Goal: Information Seeking & Learning: Learn about a topic

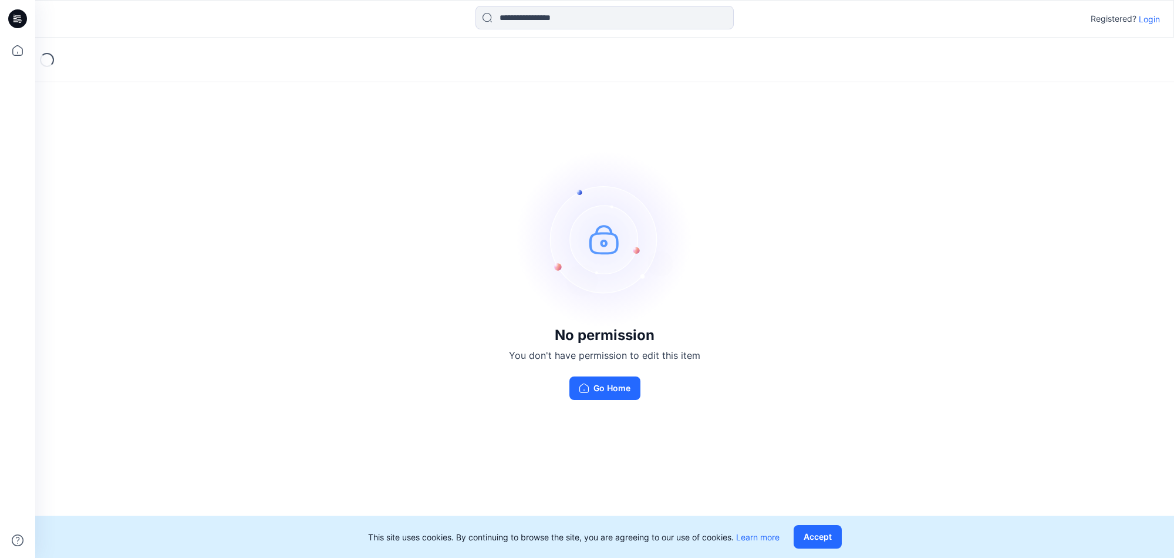
click at [825, 537] on button "Accept" at bounding box center [818, 536] width 48 height 23
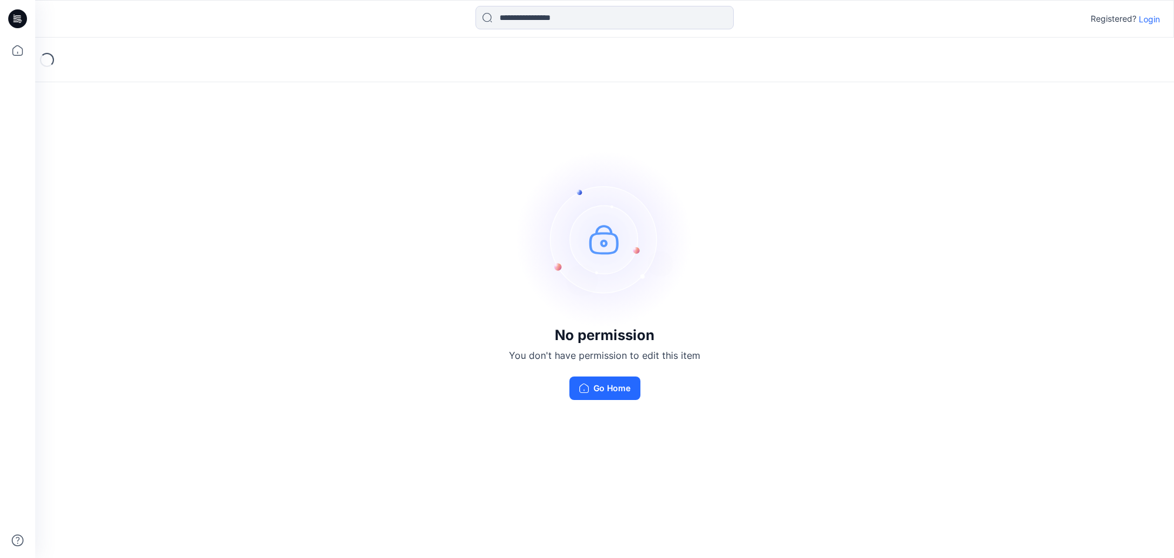
click at [615, 390] on button "Go Home" at bounding box center [604, 387] width 71 height 23
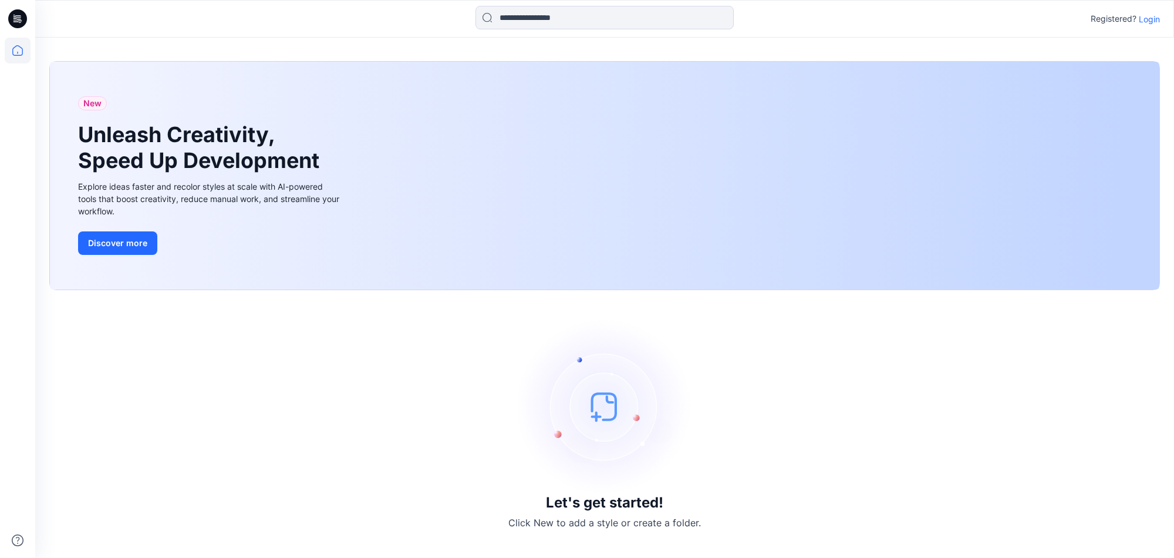
click at [1154, 21] on p "Login" at bounding box center [1149, 19] width 21 height 12
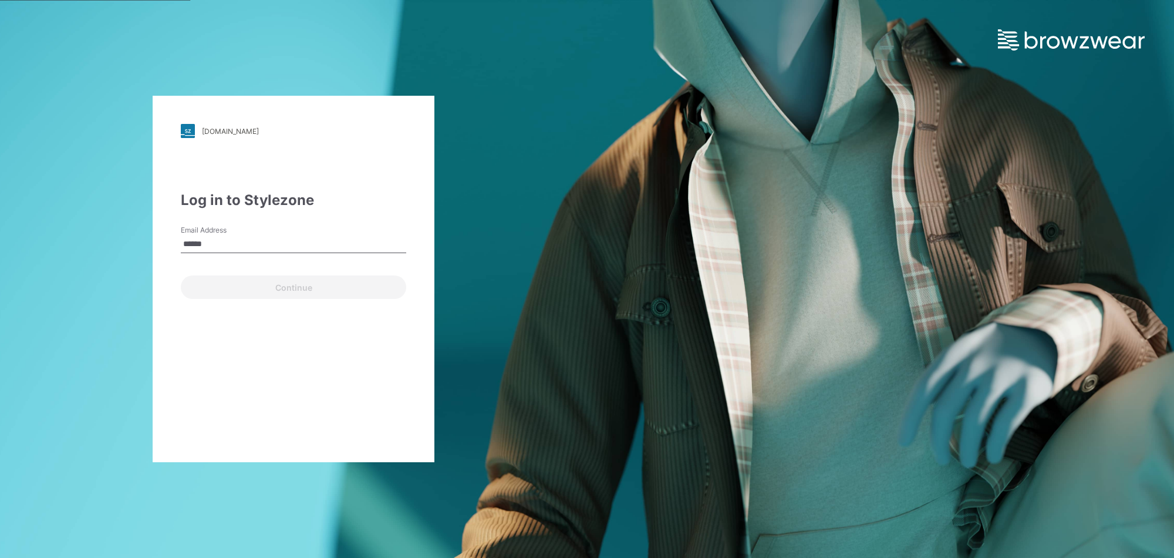
drag, startPoint x: 200, startPoint y: 244, endPoint x: 140, endPoint y: 244, distance: 60.5
click at [140, 244] on div "walmart.stylezone.com Loading... Log in to Stylezone Email Address ****** Conti…" at bounding box center [293, 279] width 587 height 558
paste input "**********"
type input "**********"
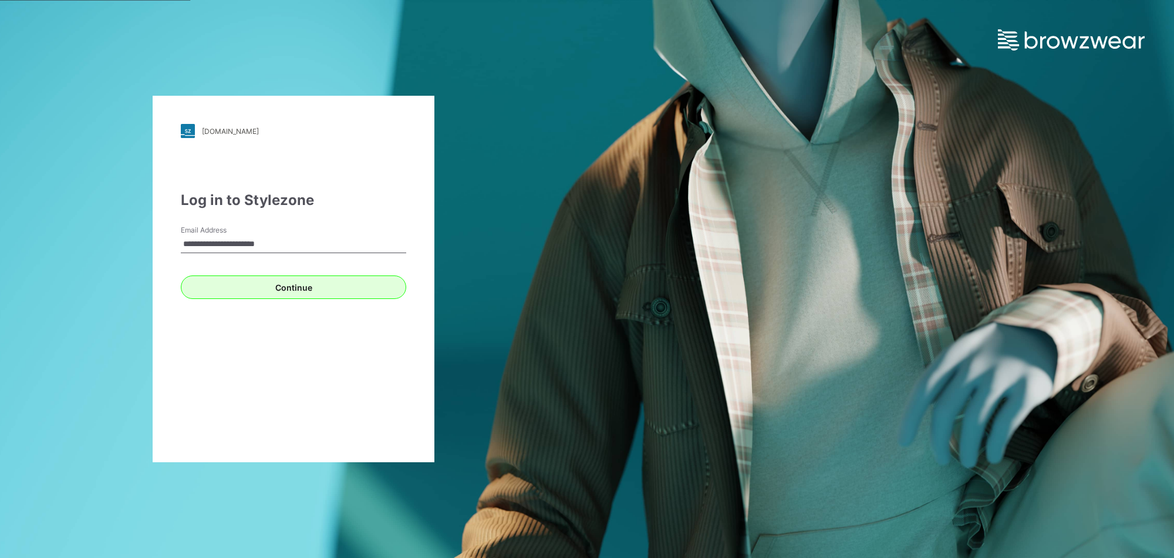
click at [390, 289] on button "Continue" at bounding box center [293, 286] width 225 height 23
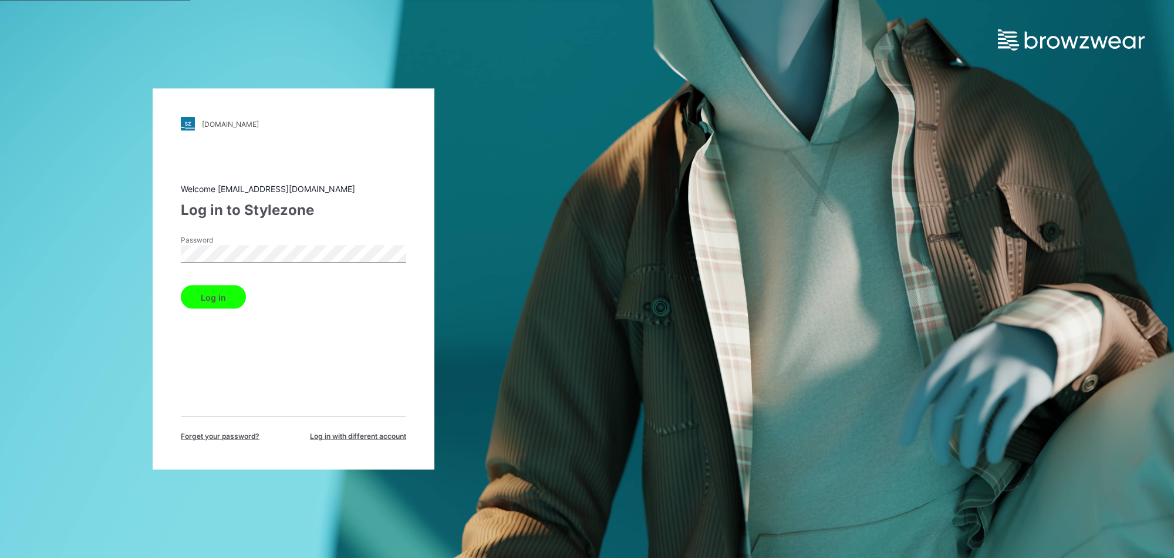
click at [181, 294] on button "Log in" at bounding box center [213, 296] width 65 height 23
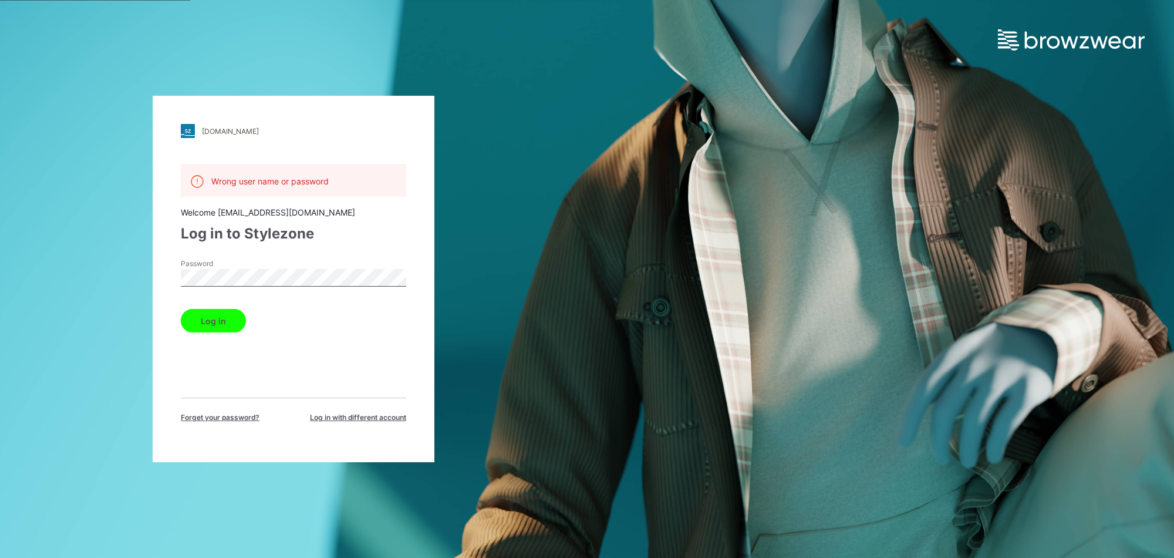
click at [139, 281] on div "walmart.stylezone.com Loading... Wrong user name or password Welcome hashmi@asi…" at bounding box center [293, 279] width 587 height 558
click at [214, 317] on button "Log in" at bounding box center [213, 320] width 65 height 23
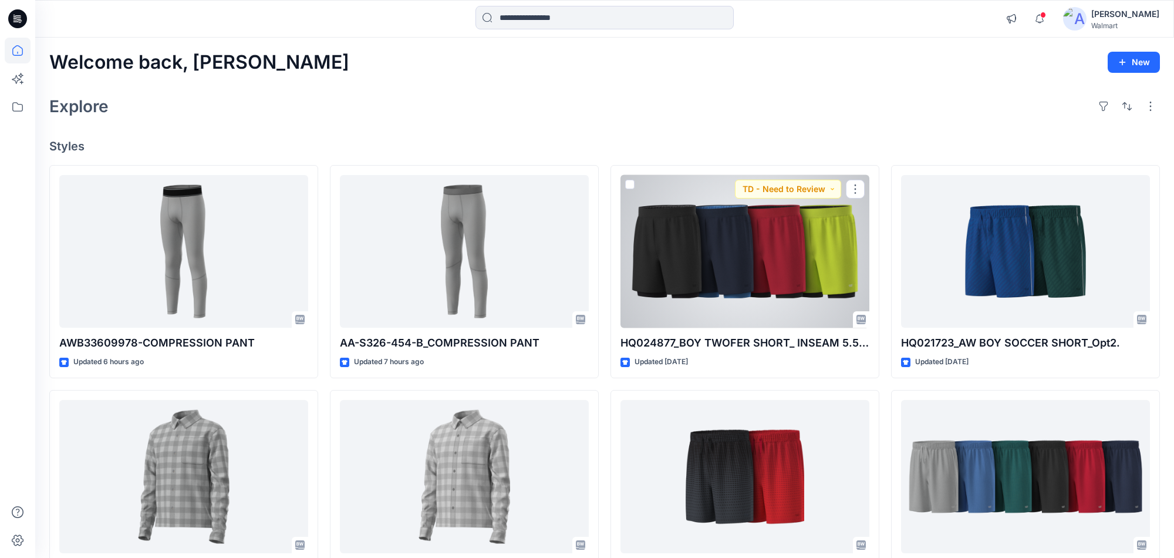
click at [722, 282] on div at bounding box center [744, 251] width 249 height 153
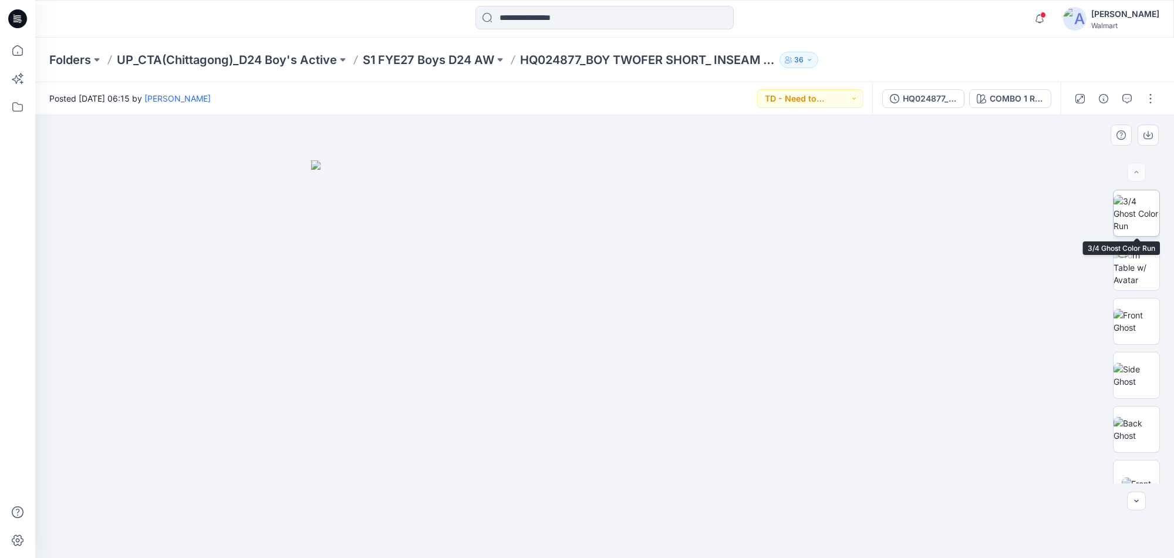
click at [1137, 231] on img at bounding box center [1137, 213] width 46 height 37
drag, startPoint x: 1128, startPoint y: 278, endPoint x: 1135, endPoint y: 287, distance: 11.4
click at [1135, 278] on img at bounding box center [1137, 267] width 46 height 37
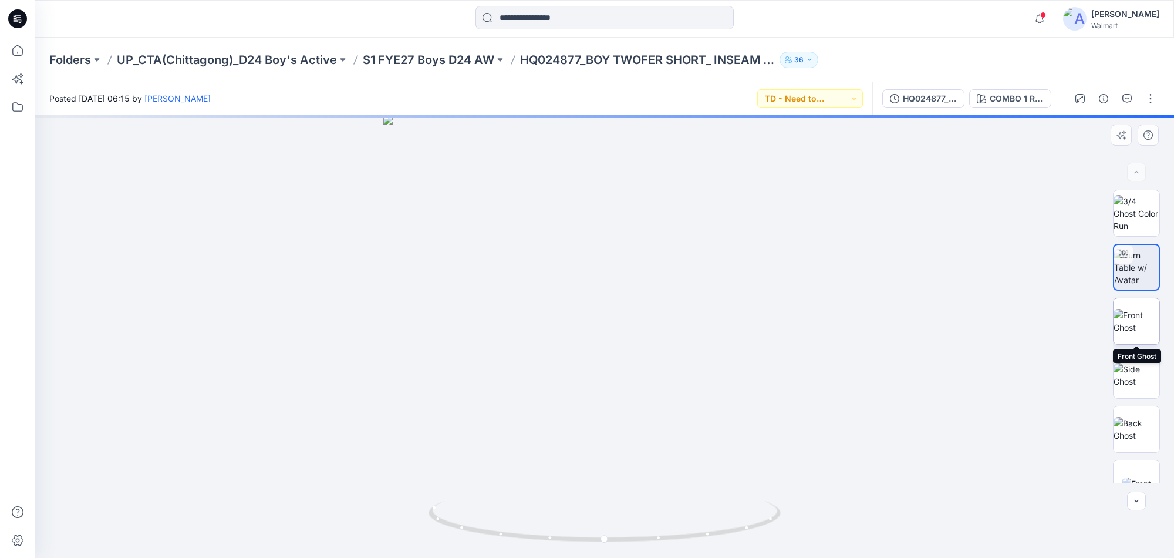
click at [1130, 332] on img at bounding box center [1137, 321] width 46 height 25
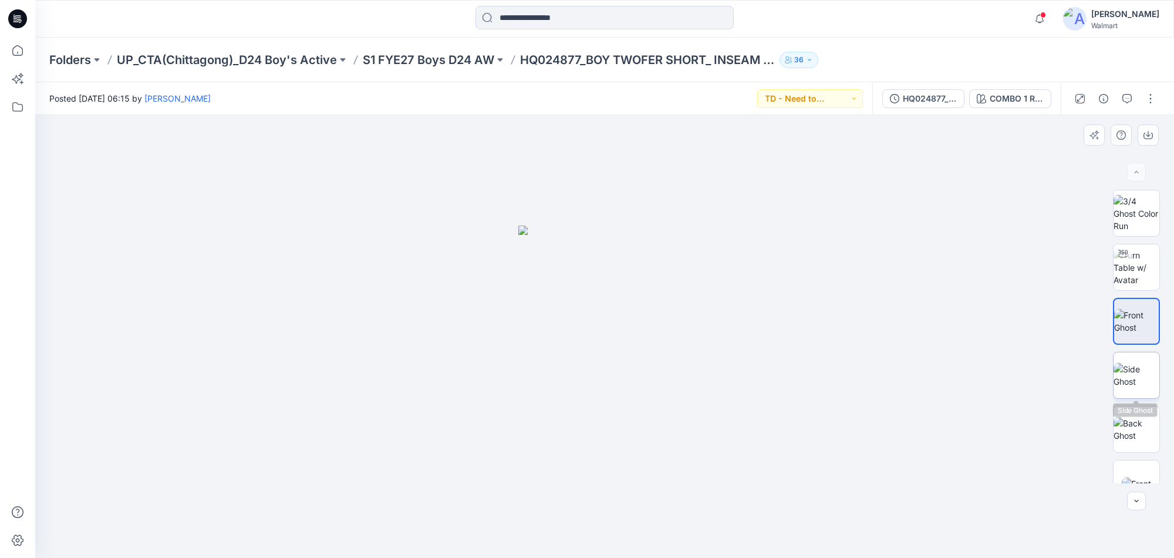
click at [1125, 376] on img at bounding box center [1137, 375] width 46 height 25
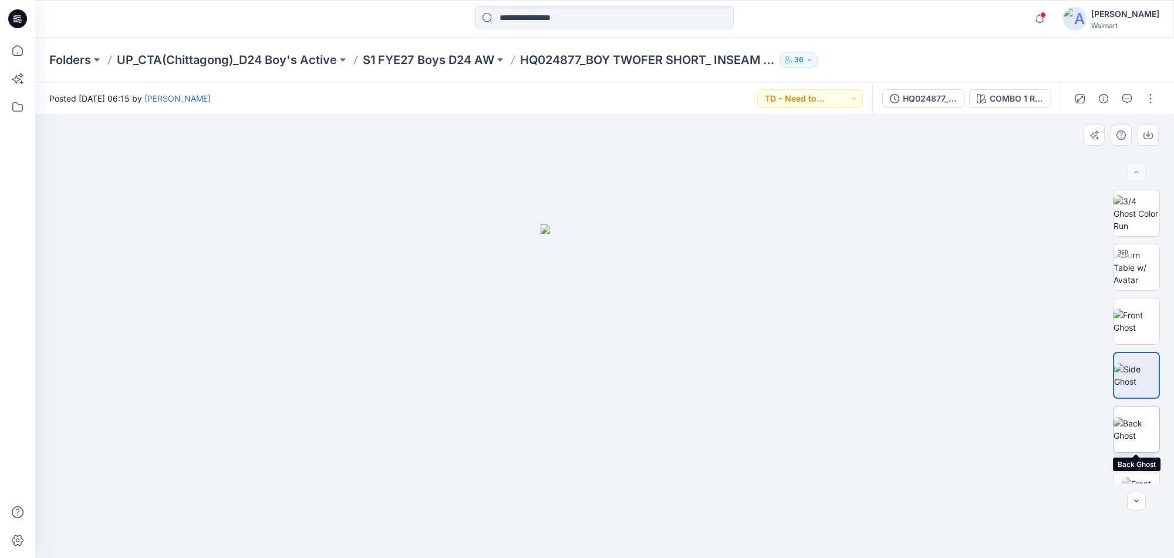
click at [1145, 436] on img at bounding box center [1137, 429] width 46 height 25
click at [1143, 320] on img at bounding box center [1137, 321] width 46 height 25
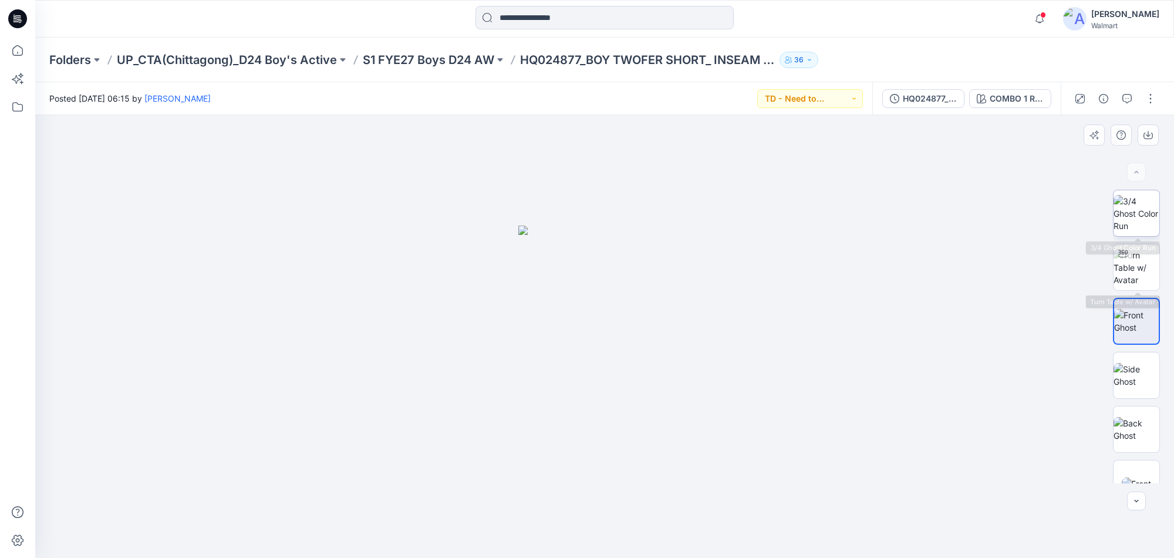
click at [1146, 217] on img at bounding box center [1137, 213] width 46 height 37
click at [437, 365] on div at bounding box center [604, 336] width 1139 height 443
drag, startPoint x: 437, startPoint y: 365, endPoint x: 468, endPoint y: 365, distance: 30.5
click at [437, 365] on div at bounding box center [604, 336] width 1139 height 443
click at [1135, 170] on div at bounding box center [1136, 172] width 19 height 19
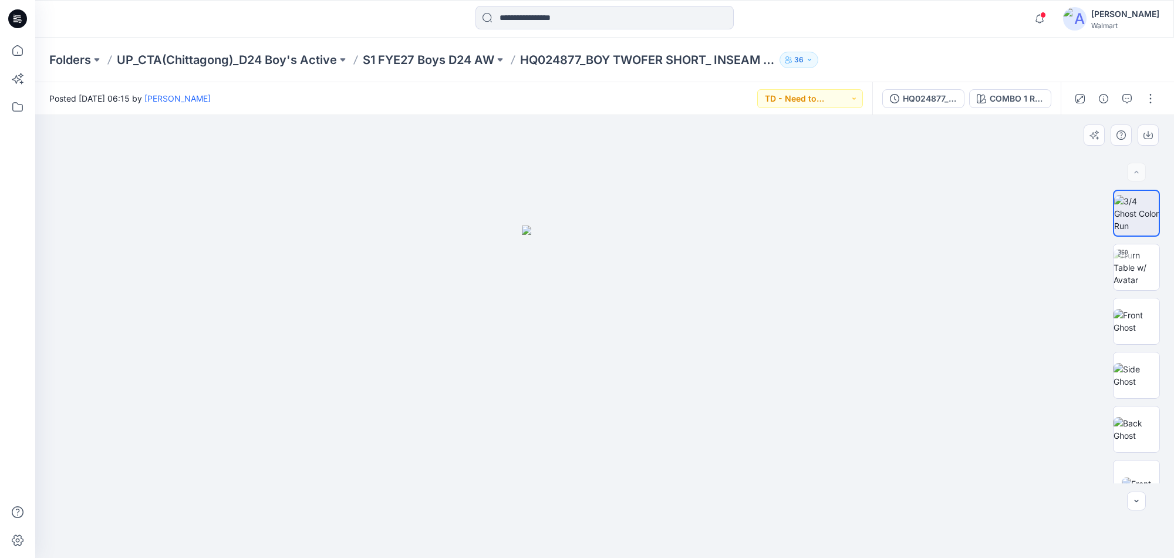
click at [1136, 174] on div at bounding box center [1136, 172] width 19 height 19
click at [1135, 174] on div at bounding box center [1136, 172] width 19 height 19
click at [1138, 501] on icon "button" at bounding box center [1136, 500] width 9 height 9
click at [1135, 500] on icon "button" at bounding box center [1136, 500] width 9 height 9
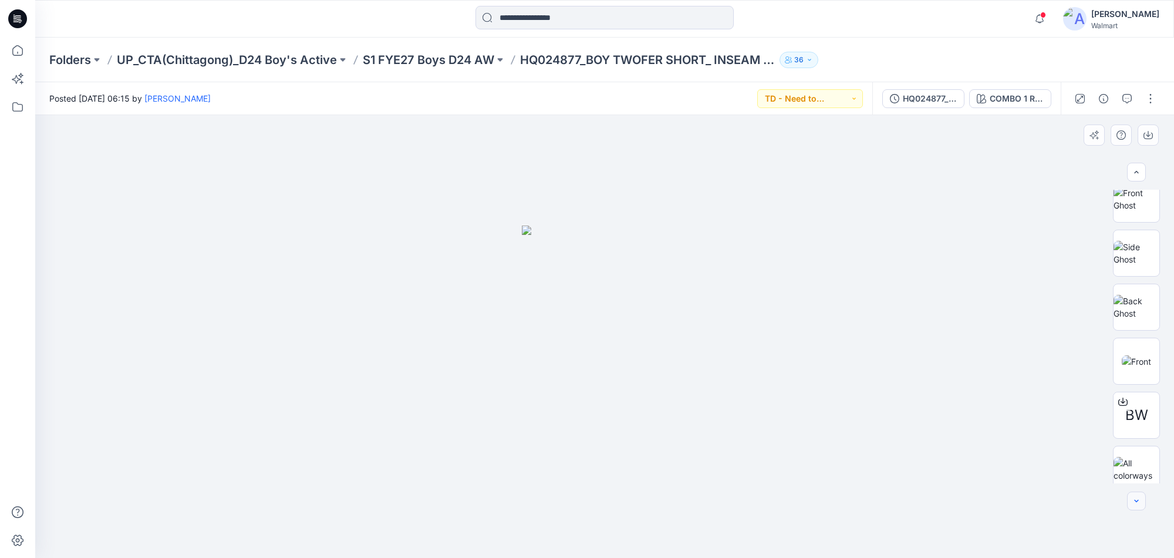
scroll to position [131, 0]
click at [1135, 500] on div at bounding box center [1136, 500] width 19 height 19
click at [1132, 500] on div at bounding box center [1136, 500] width 19 height 19
click at [1136, 464] on img at bounding box center [1137, 459] width 46 height 25
click at [1140, 255] on img at bounding box center [1137, 243] width 46 height 25
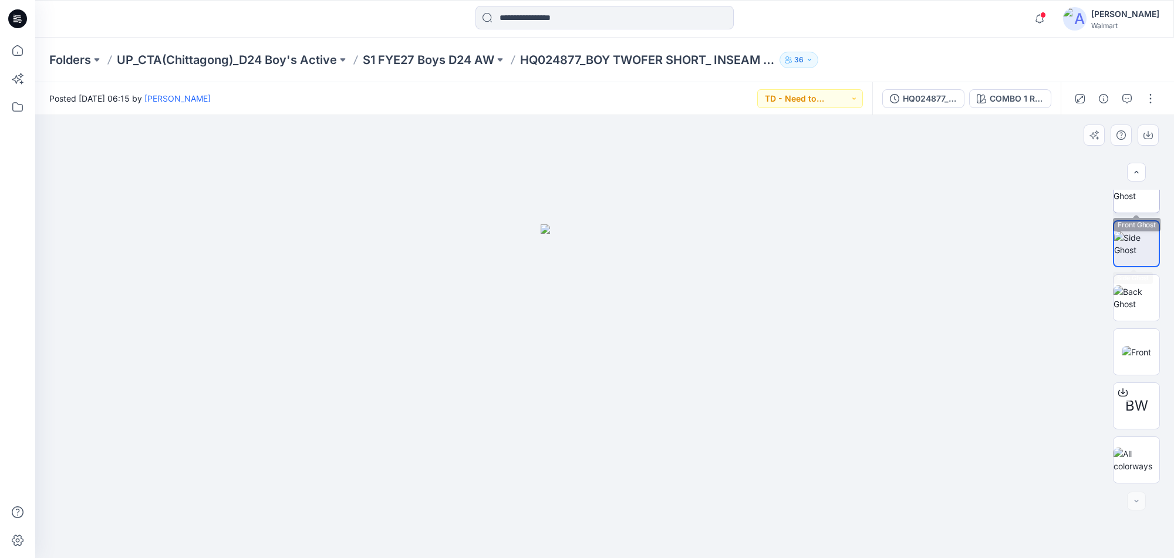
click at [1135, 202] on img at bounding box center [1137, 189] width 46 height 25
click at [1143, 467] on img at bounding box center [1137, 459] width 46 height 25
click at [264, 60] on p "UP_CTA(Chittagong)_D24 Boy's Active" at bounding box center [227, 60] width 220 height 16
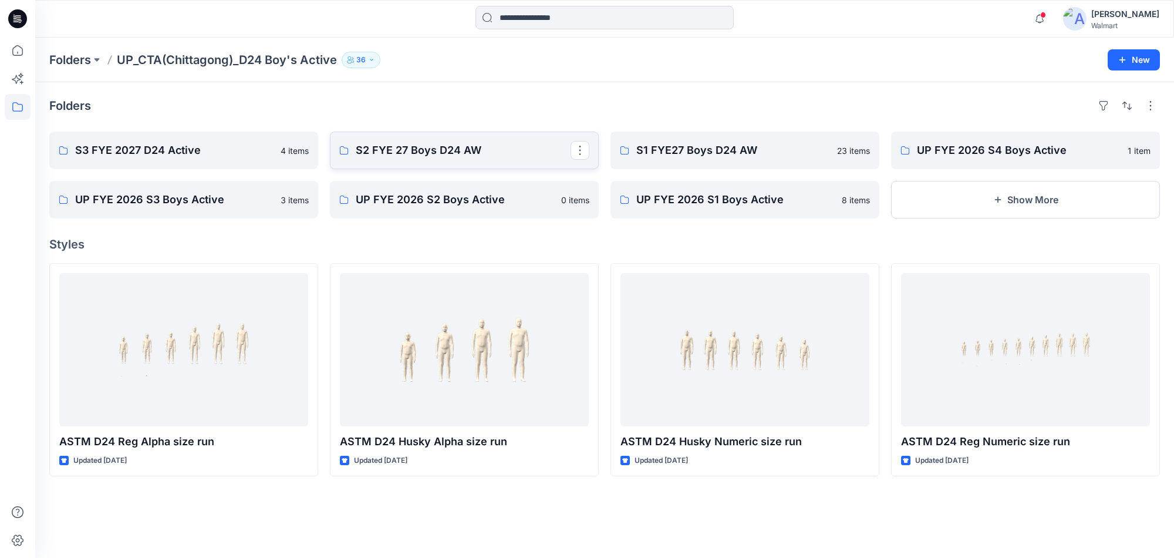
click at [400, 153] on p "S2 FYE 27 Boys D24 AW" at bounding box center [463, 150] width 215 height 16
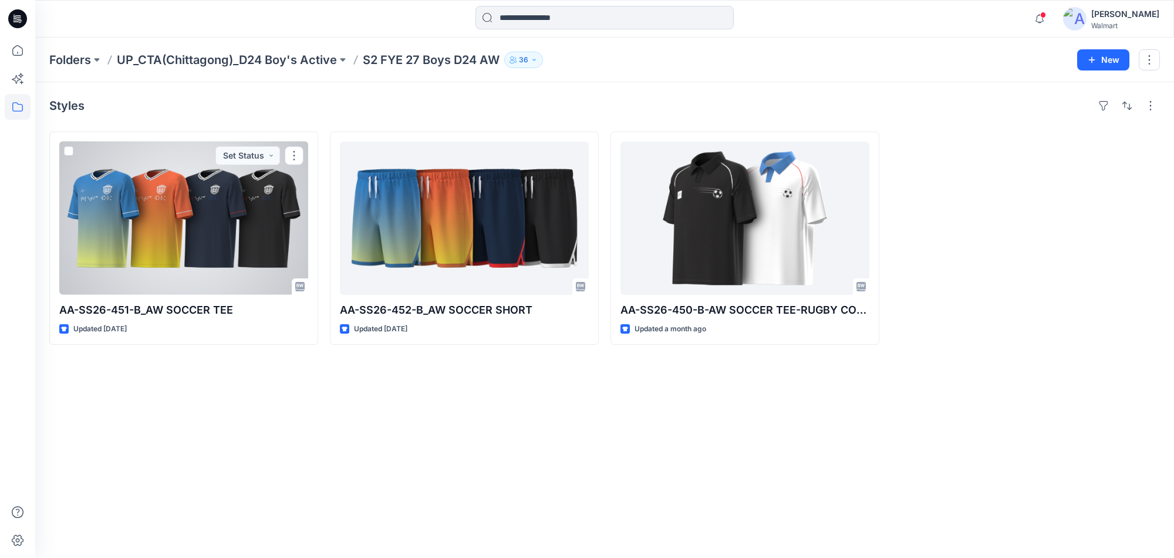
click at [200, 224] on div at bounding box center [183, 217] width 249 height 153
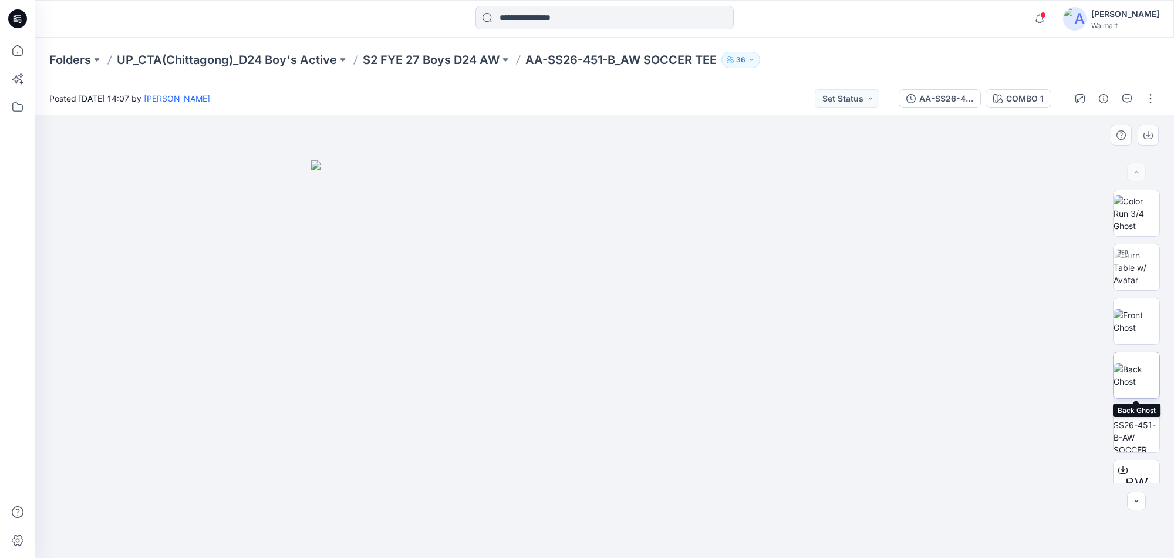
click at [1133, 384] on img at bounding box center [1137, 375] width 46 height 25
click at [1139, 264] on img at bounding box center [1137, 267] width 46 height 37
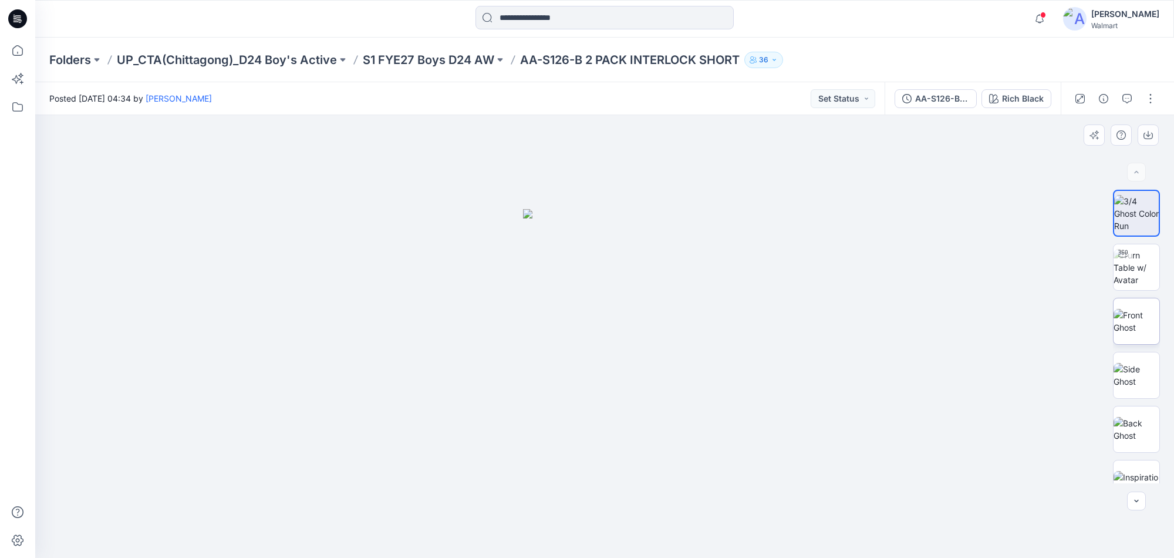
click at [1133, 322] on img at bounding box center [1137, 321] width 46 height 25
click at [1131, 369] on img at bounding box center [1137, 375] width 46 height 25
click at [1141, 219] on img at bounding box center [1137, 213] width 46 height 37
drag, startPoint x: 1140, startPoint y: 219, endPoint x: 1135, endPoint y: 229, distance: 11.0
click at [1140, 219] on img at bounding box center [1137, 213] width 46 height 37
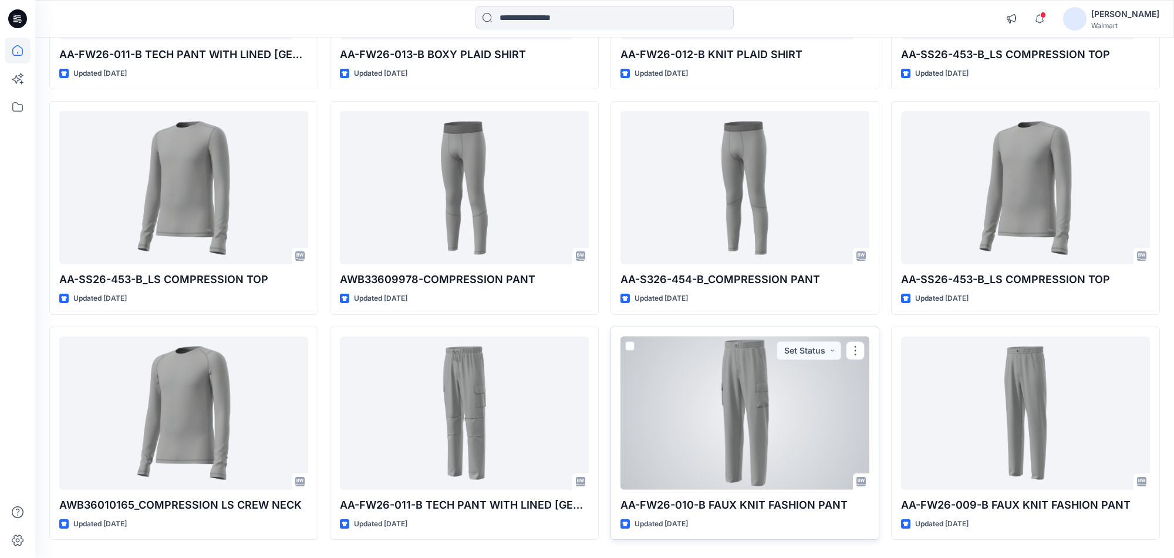
scroll to position [933, 0]
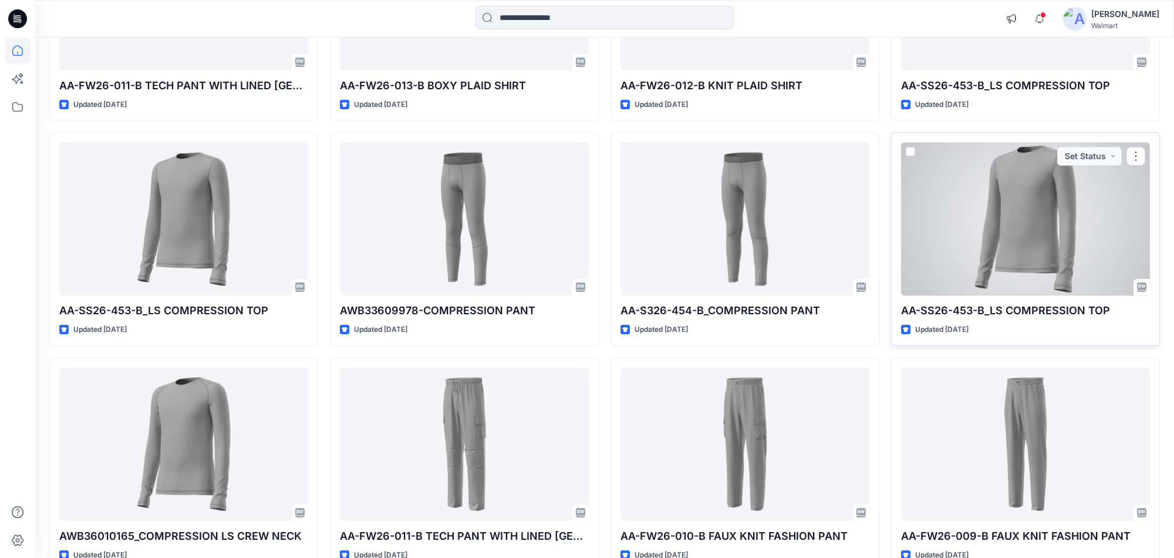
click at [1013, 220] on div at bounding box center [1025, 218] width 249 height 153
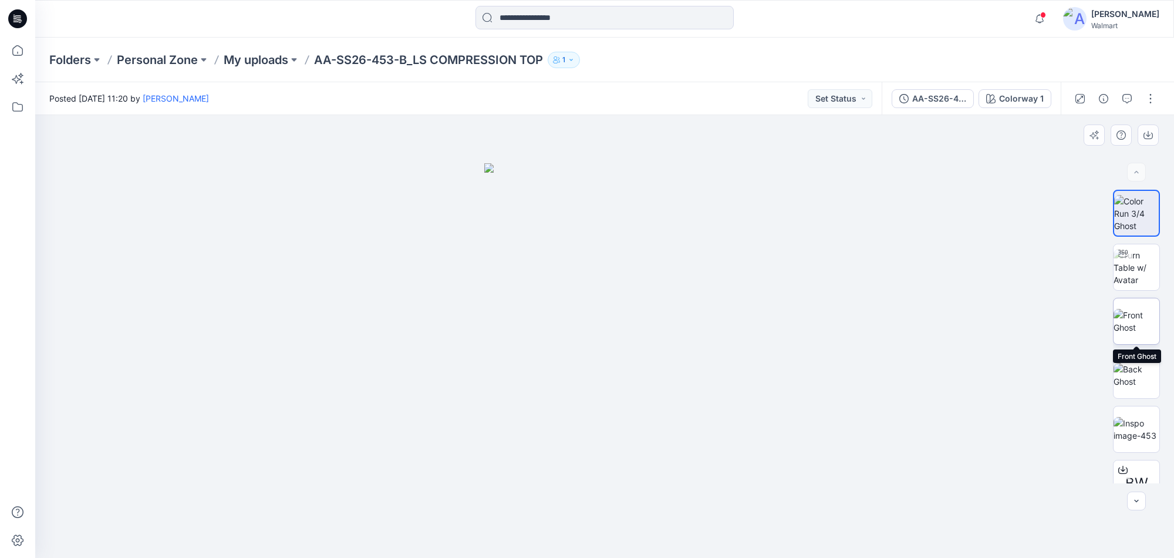
click at [1129, 323] on img at bounding box center [1137, 321] width 46 height 25
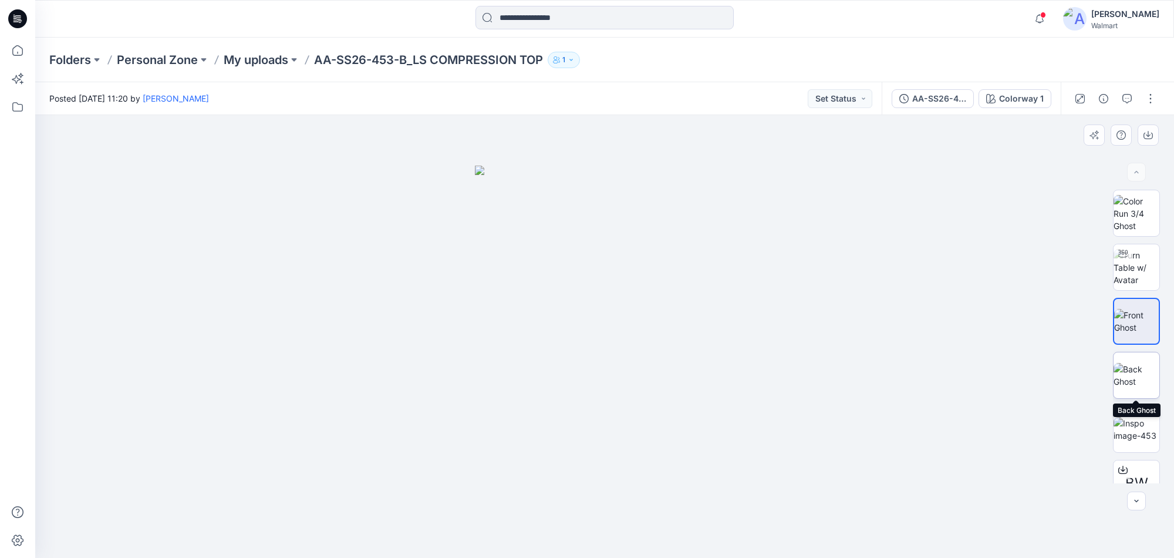
click at [1132, 379] on img at bounding box center [1137, 375] width 46 height 25
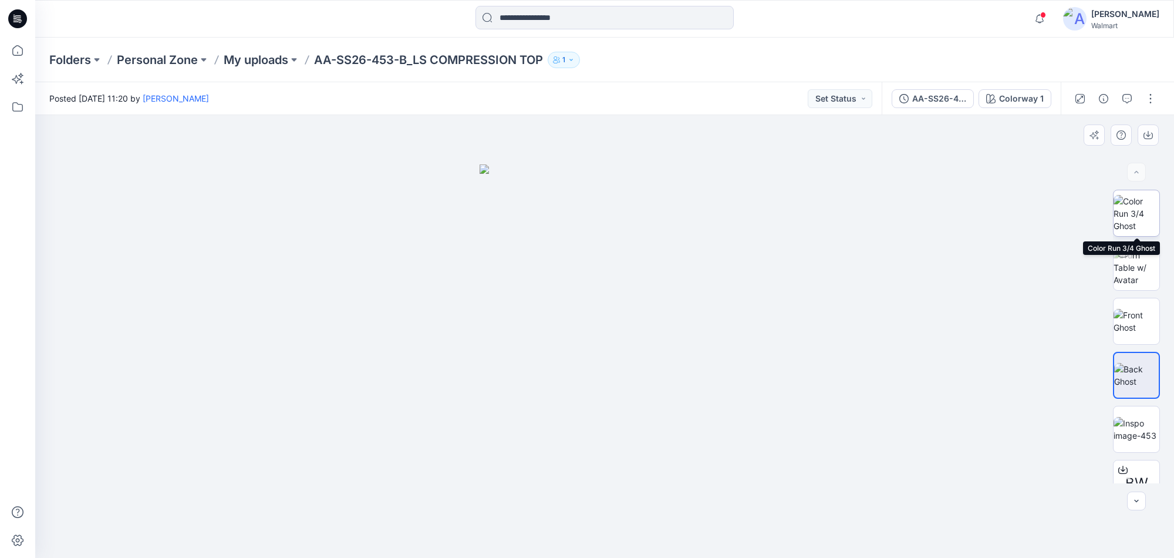
click at [1137, 210] on img at bounding box center [1137, 213] width 46 height 37
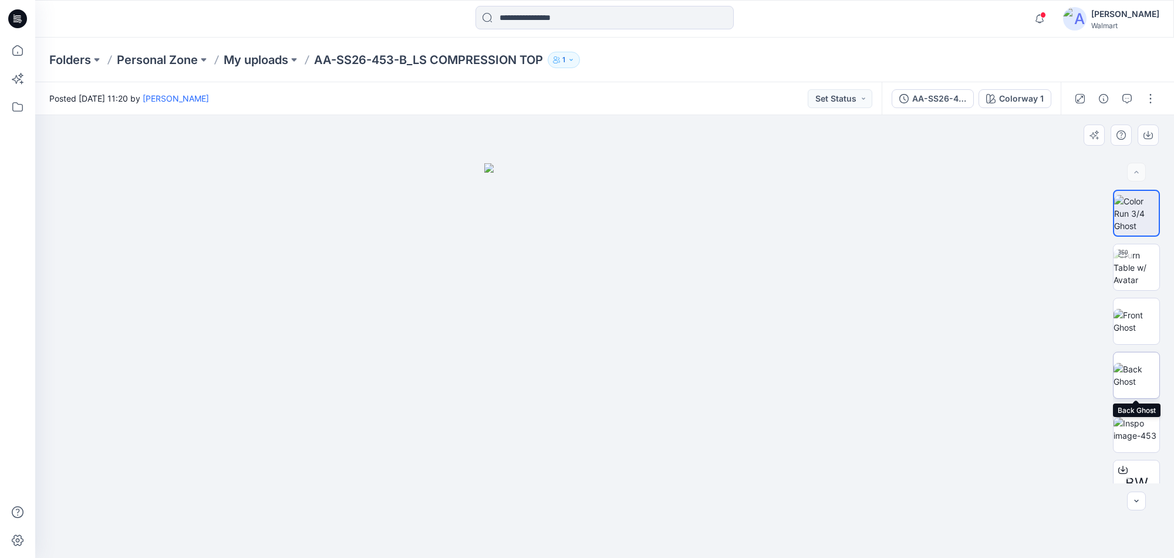
click at [1122, 367] on img at bounding box center [1137, 375] width 46 height 25
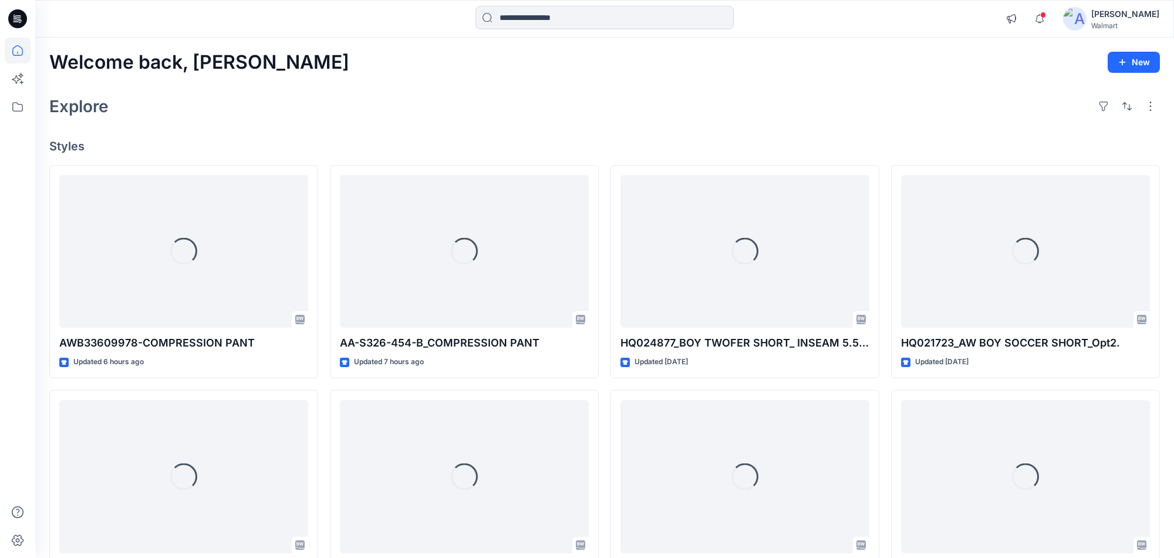
scroll to position [933, 0]
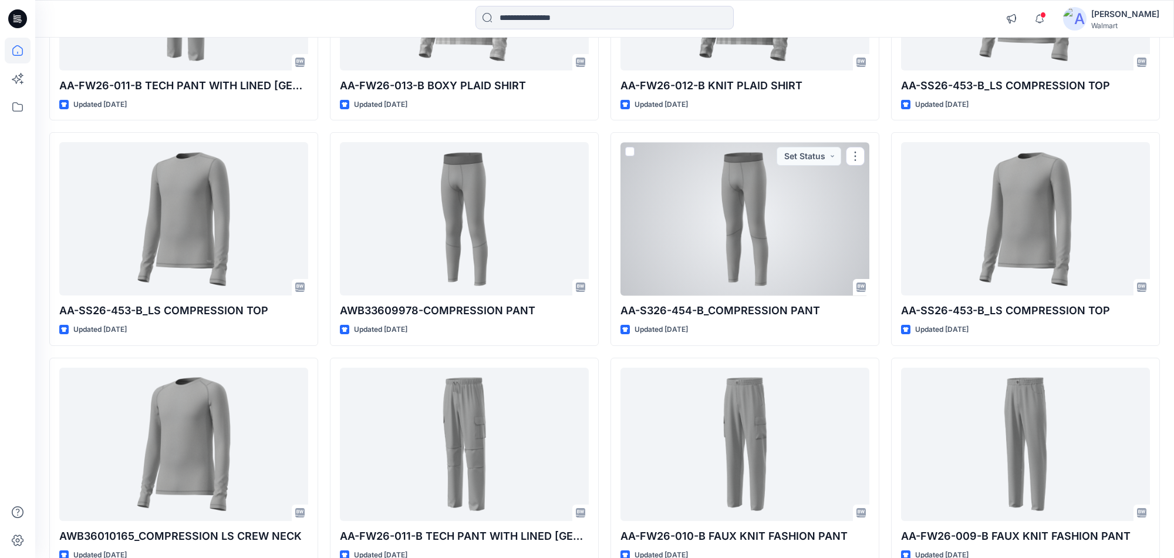
click at [740, 229] on div at bounding box center [744, 218] width 249 height 153
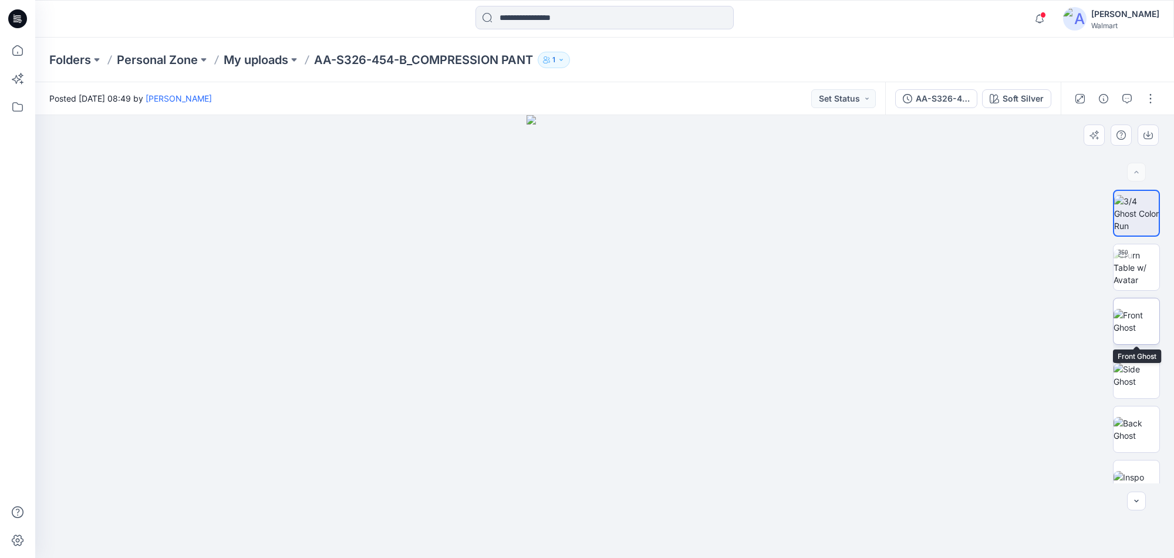
click at [1151, 315] on img at bounding box center [1137, 321] width 46 height 25
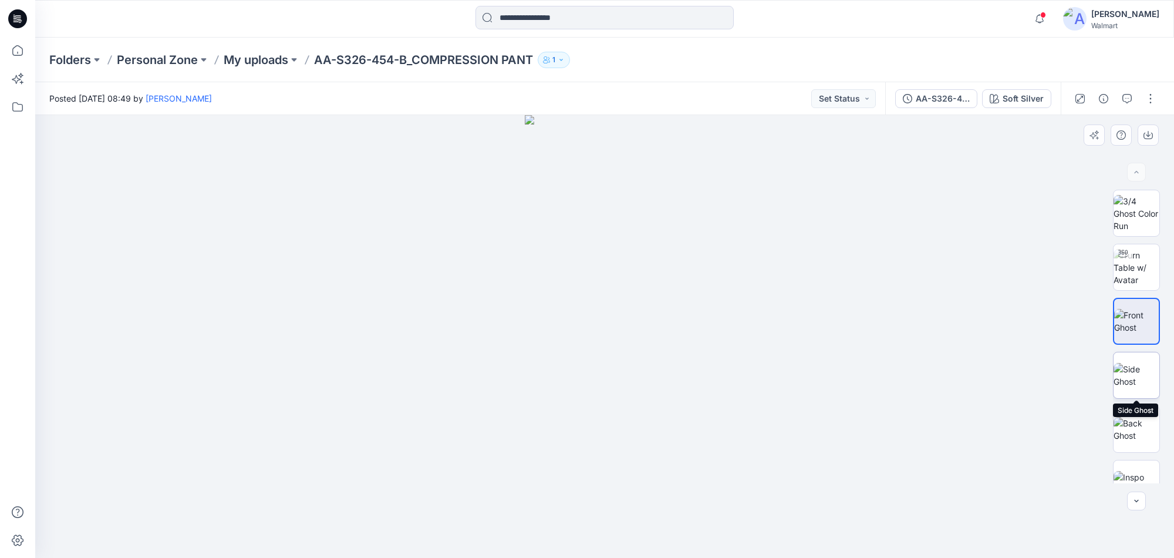
click at [1144, 379] on img at bounding box center [1137, 375] width 46 height 25
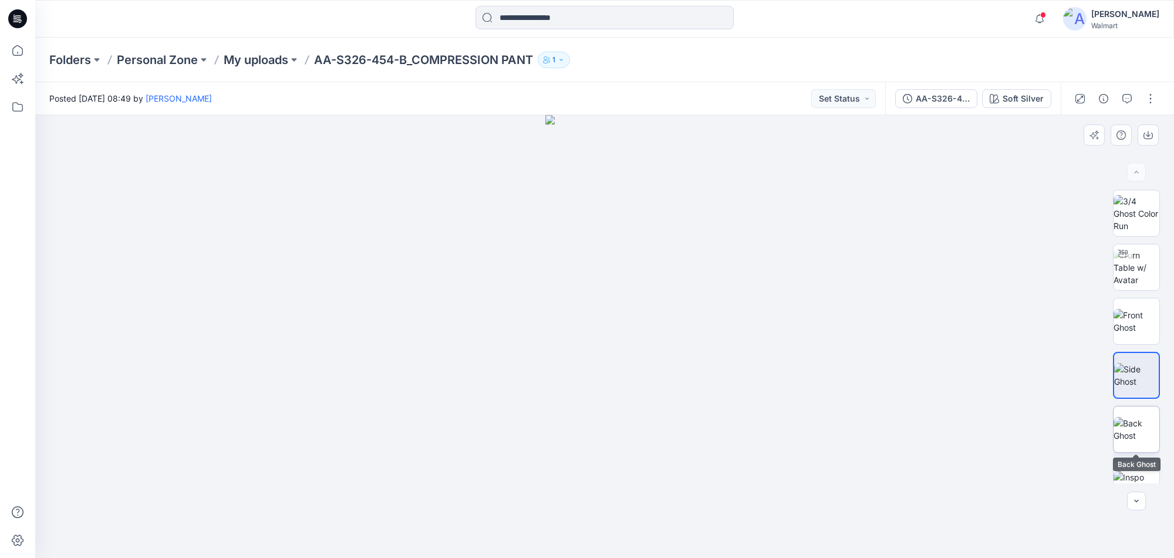
click at [1125, 421] on img at bounding box center [1137, 429] width 46 height 25
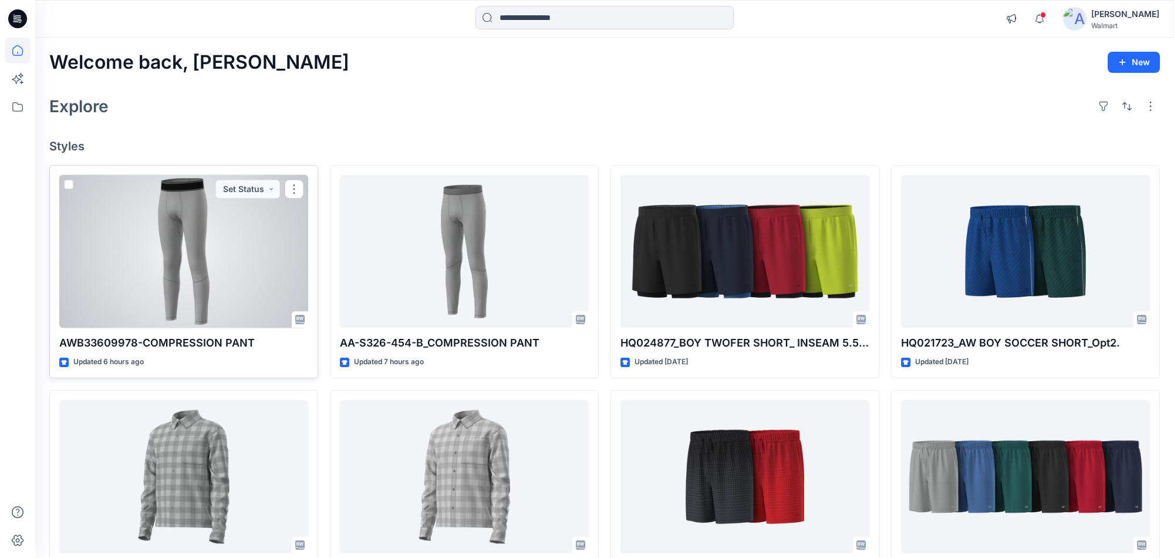
click at [170, 243] on div at bounding box center [183, 251] width 249 height 153
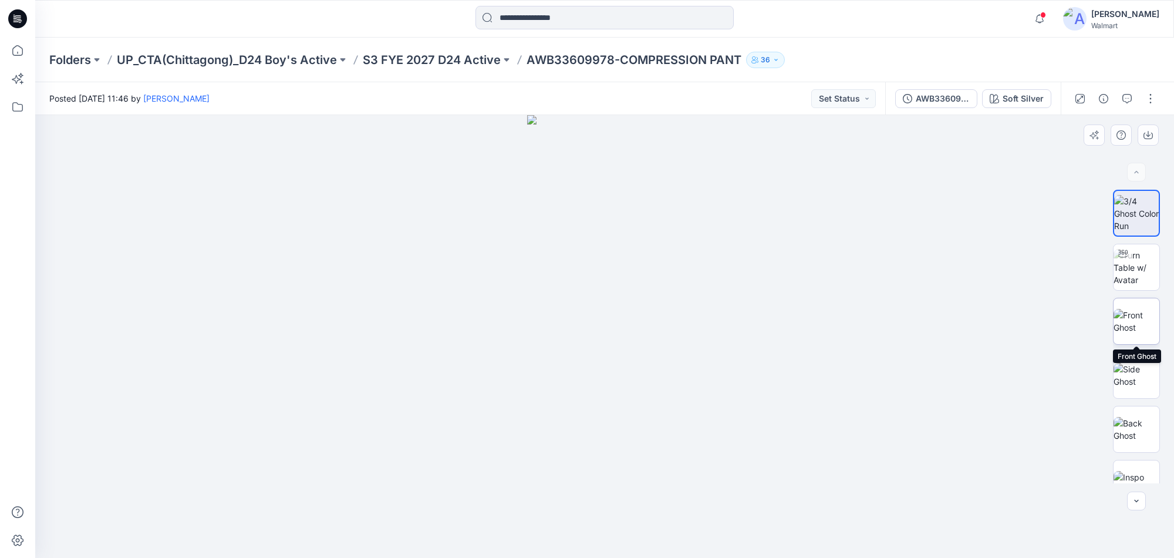
drag, startPoint x: 1132, startPoint y: 308, endPoint x: 1140, endPoint y: 315, distance: 10.8
click at [1132, 309] on img at bounding box center [1137, 321] width 46 height 25
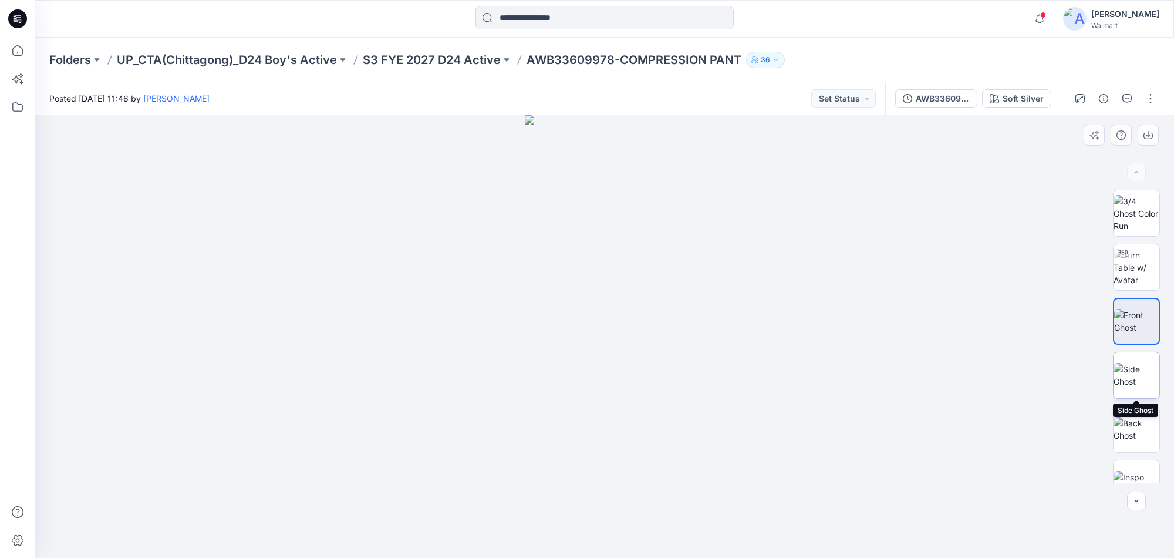
click at [1127, 367] on img at bounding box center [1137, 375] width 46 height 25
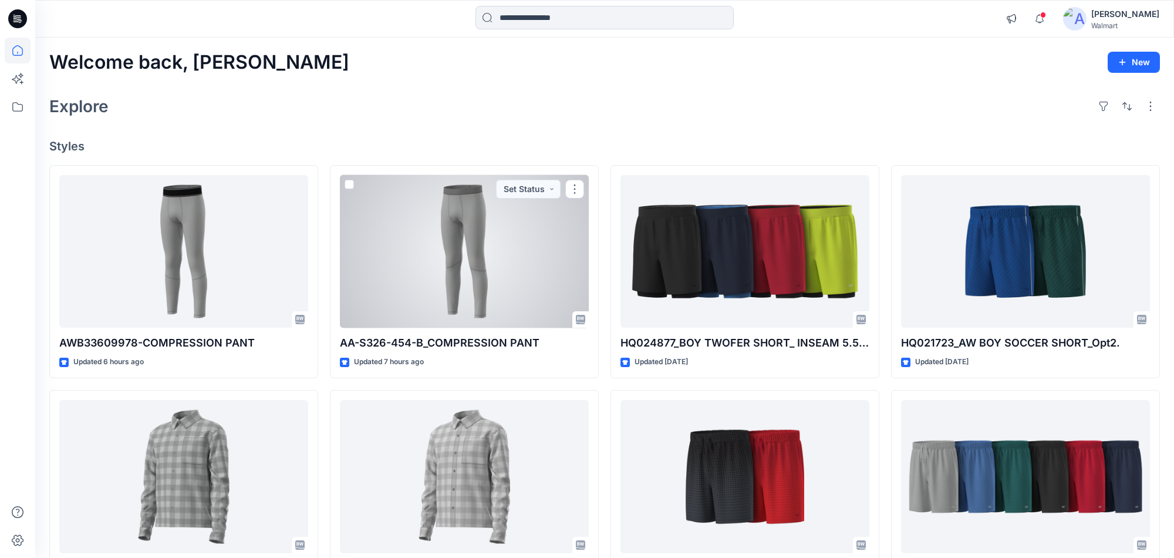
click at [427, 228] on div at bounding box center [464, 251] width 249 height 153
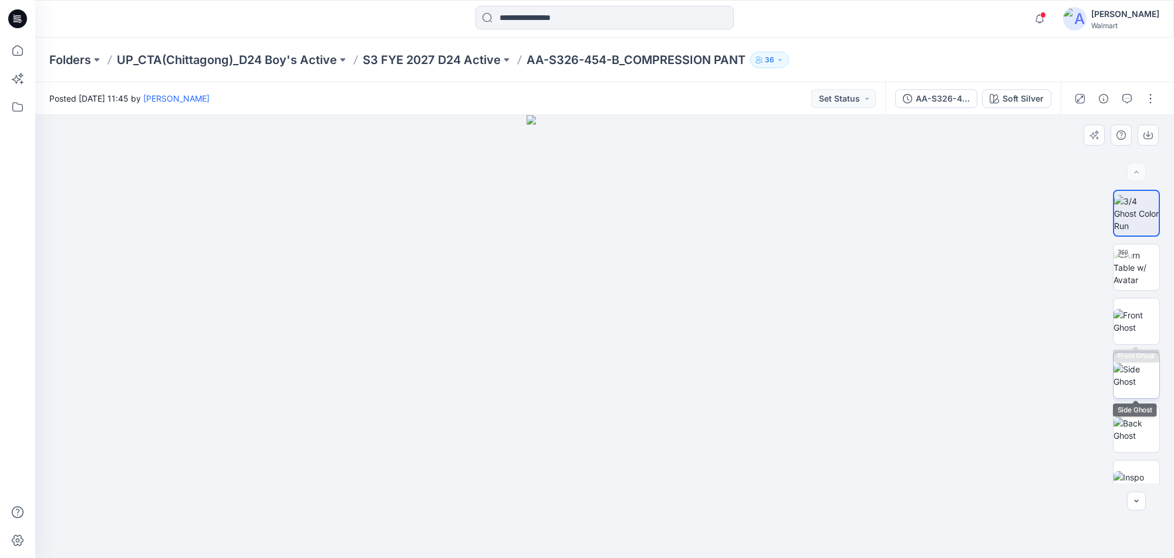
drag, startPoint x: 1142, startPoint y: 328, endPoint x: 1146, endPoint y: 353, distance: 26.1
click at [1145, 331] on img at bounding box center [1137, 321] width 46 height 25
click at [1128, 365] on img at bounding box center [1137, 375] width 46 height 25
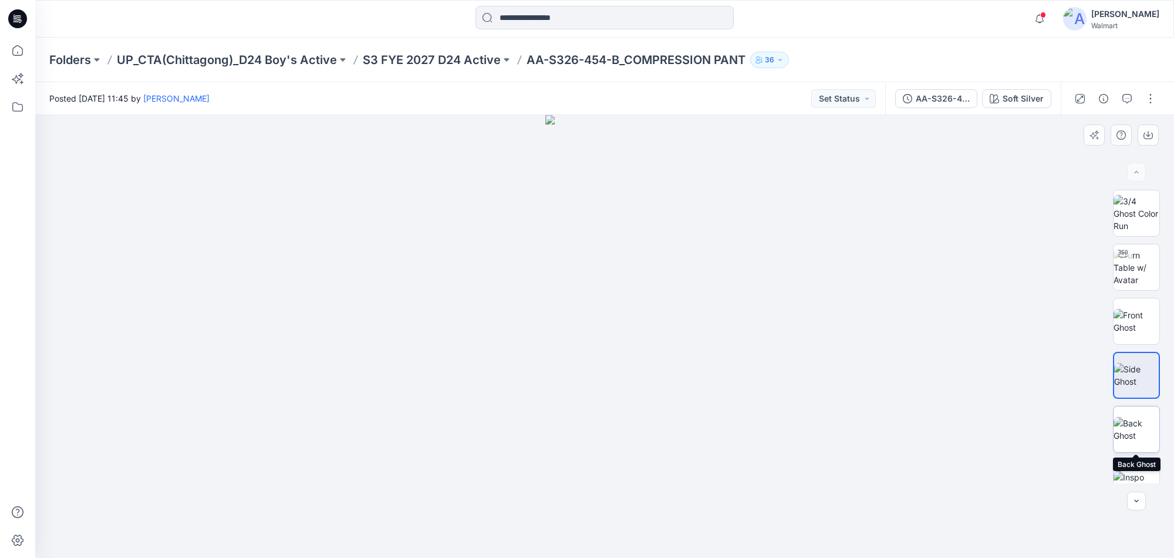
click at [1136, 427] on img at bounding box center [1137, 429] width 46 height 25
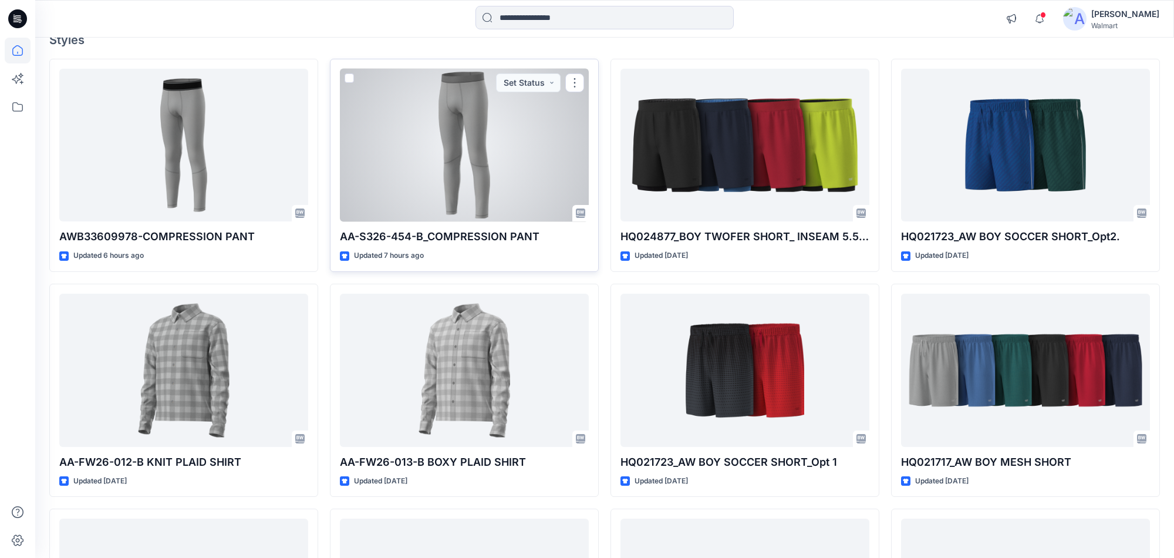
scroll to position [25, 0]
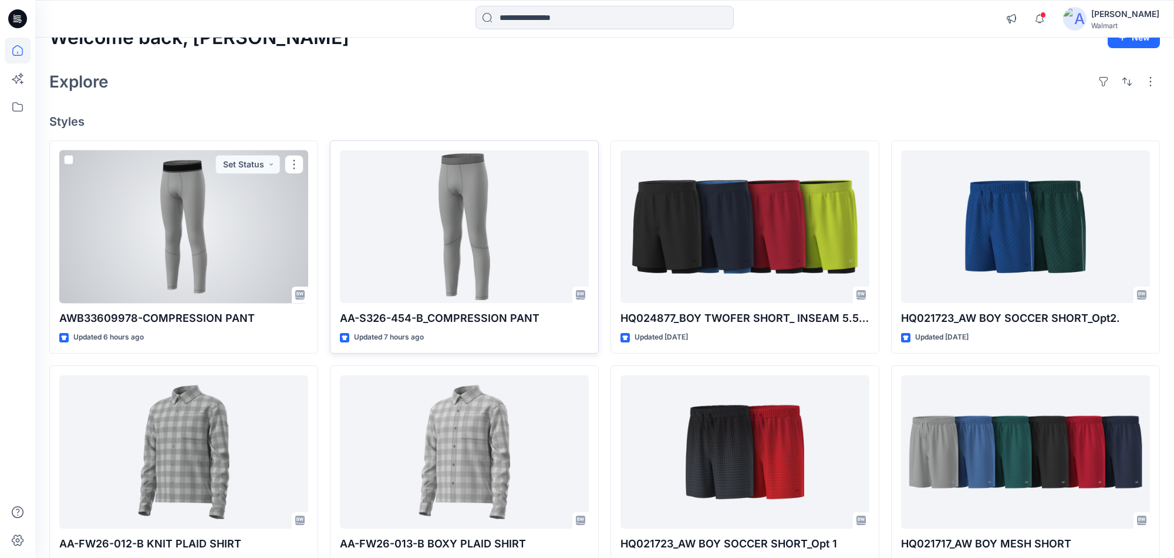
click at [205, 214] on div at bounding box center [183, 226] width 249 height 153
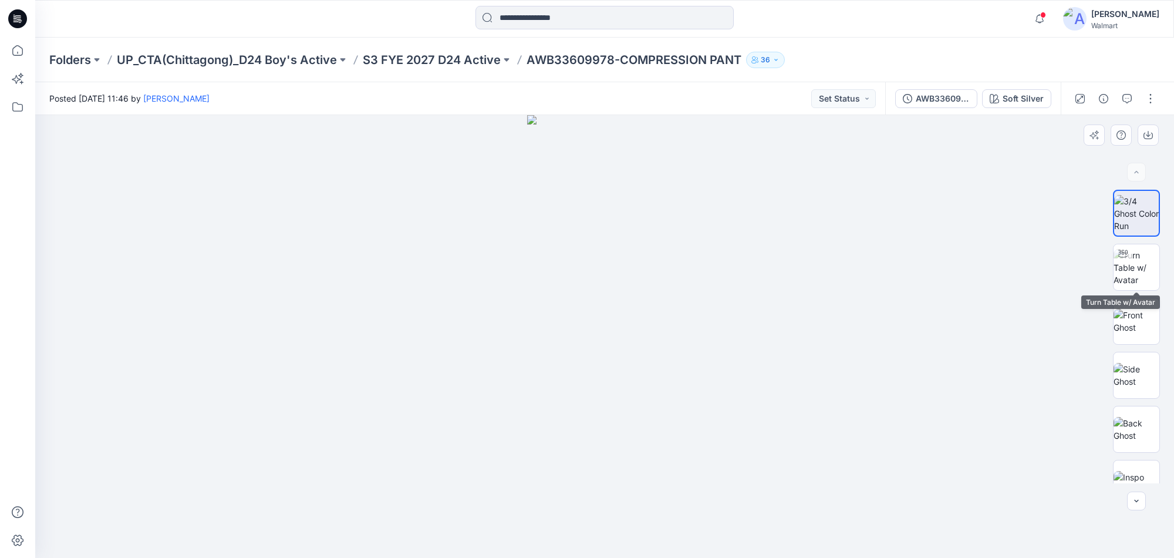
click at [1138, 282] on img at bounding box center [1137, 267] width 46 height 37
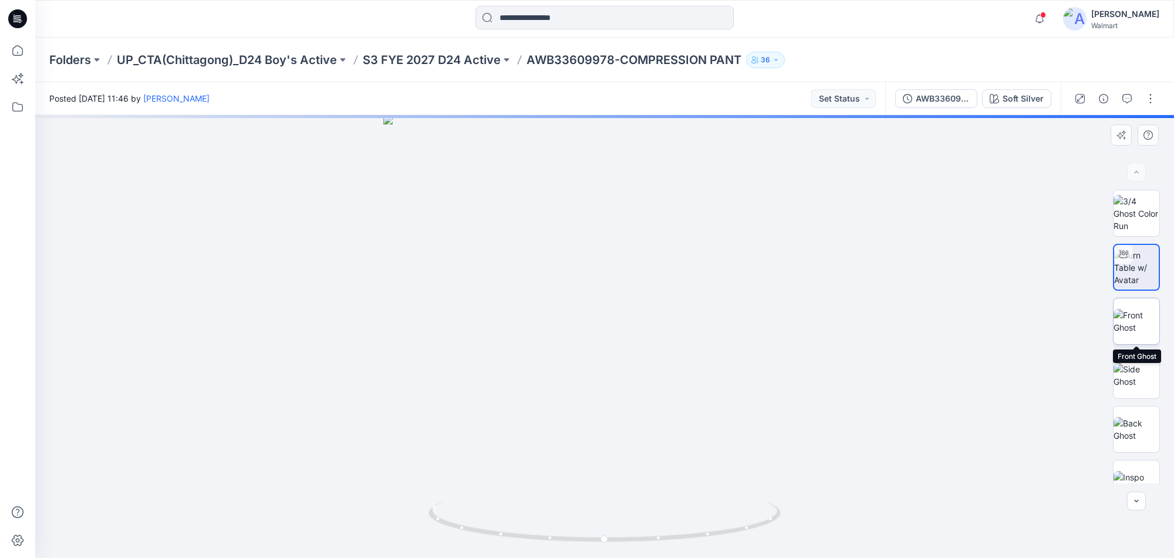
click at [1129, 326] on img at bounding box center [1137, 321] width 46 height 25
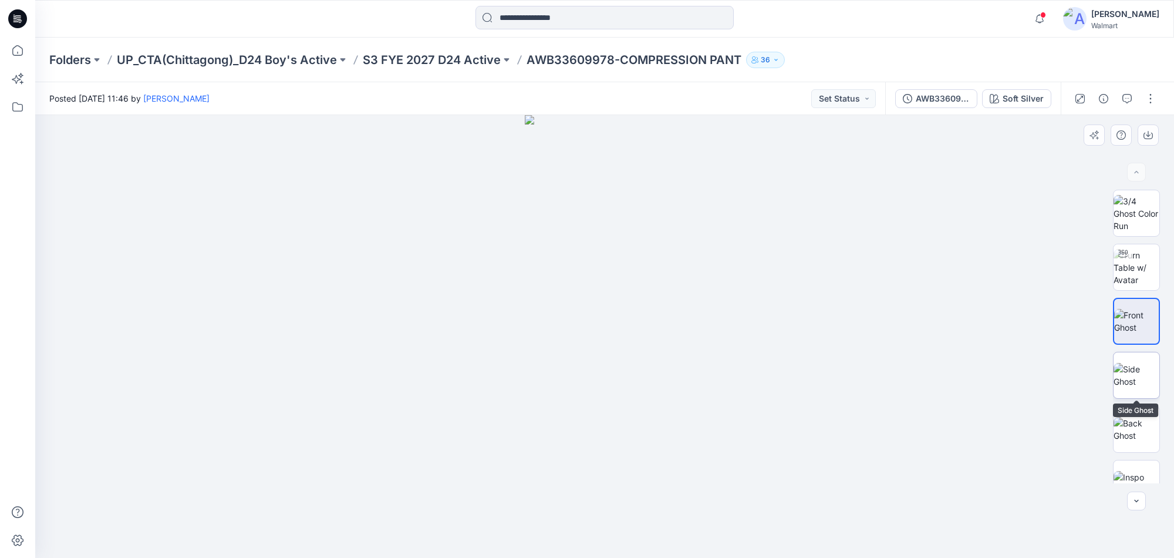
click at [1121, 372] on img at bounding box center [1137, 375] width 46 height 25
